Goal: Task Accomplishment & Management: Use online tool/utility

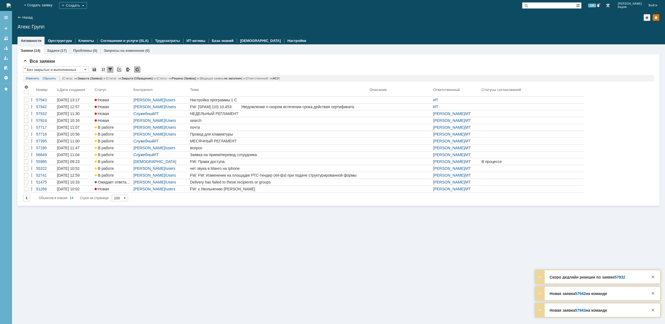
click at [11, 5] on img at bounding box center [9, 5] width 4 height 4
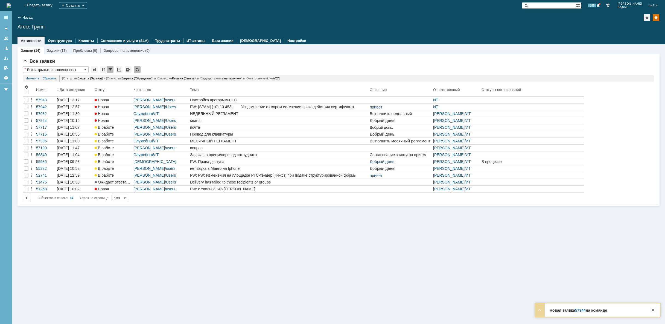
click at [11, 0] on div "На домашнюю" at bounding box center [9, 5] width 4 height 11
click at [11, 6] on img at bounding box center [9, 5] width 4 height 4
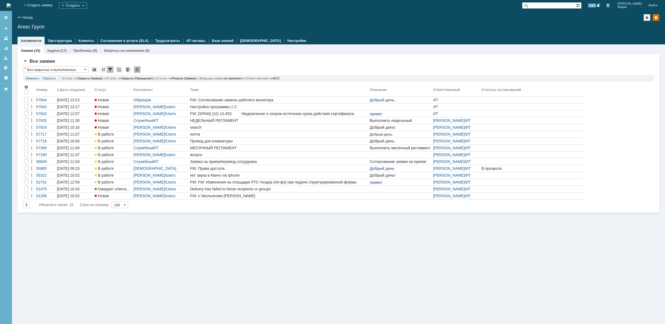
click at [149, 291] on div "Заявки (15) Задачи (17) Проблемы (0) Запросы на изменение (0) Все заявки * Без …" at bounding box center [338, 183] width 653 height 279
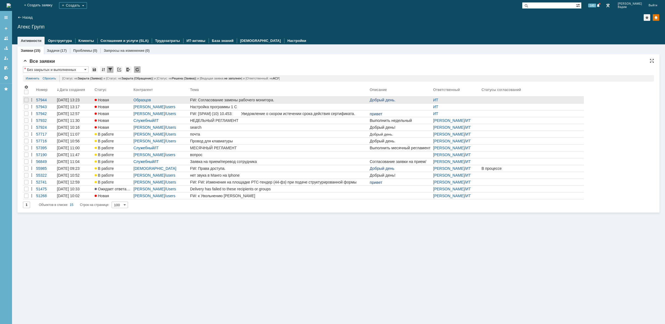
click at [250, 98] on div "FW: Согласование замены рабочего монитора." at bounding box center [279, 100] width 178 height 4
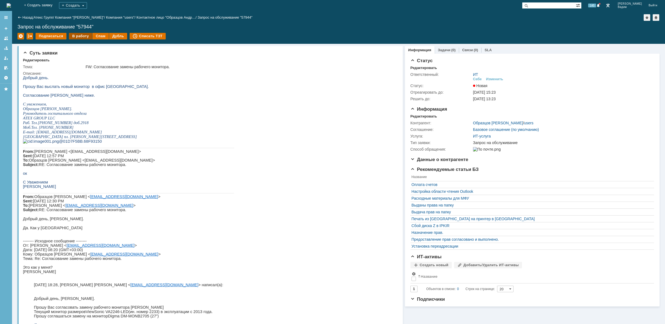
click at [83, 35] on div "В работу" at bounding box center [80, 36] width 23 height 7
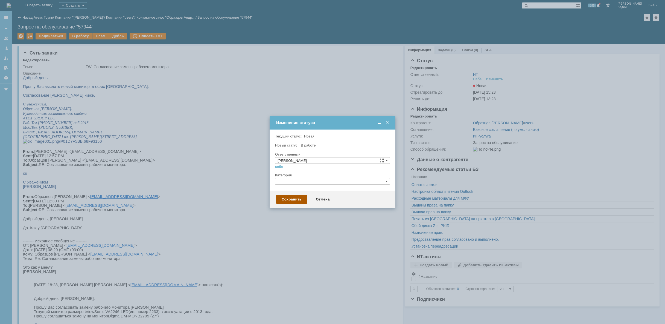
click at [291, 200] on div "Сохранить" at bounding box center [291, 199] width 31 height 9
